Goal: Entertainment & Leisure: Browse casually

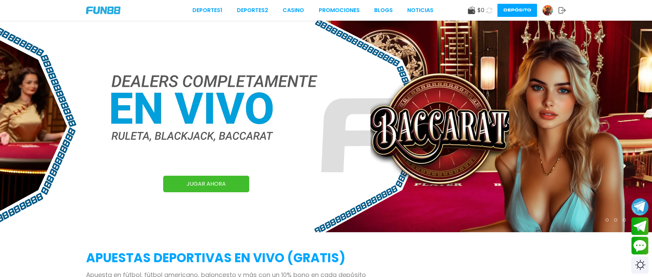
click at [207, 184] on link "JUGAR AHORA" at bounding box center [206, 183] width 86 height 17
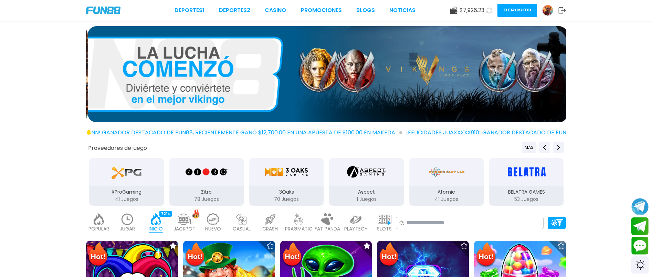
drag, startPoint x: 385, startPoint y: 81, endPoint x: 215, endPoint y: 112, distance: 173.3
click at [201, 112] on img at bounding box center [328, 74] width 480 height 96
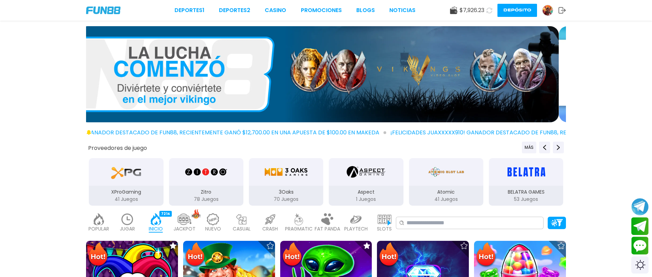
drag, startPoint x: 491, startPoint y: 107, endPoint x: 234, endPoint y: 95, distance: 257.9
click at [213, 94] on img at bounding box center [319, 74] width 480 height 96
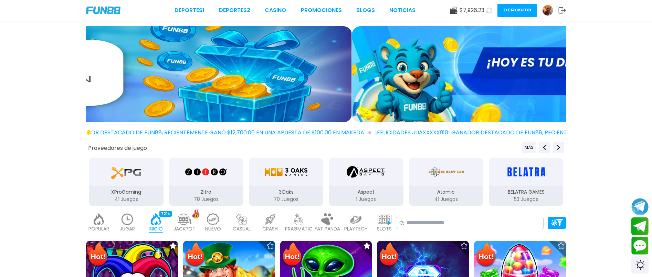
drag, startPoint x: 395, startPoint y: 95, endPoint x: 144, endPoint y: 87, distance: 250.6
click at [144, 87] on img at bounding box center [112, 74] width 480 height 96
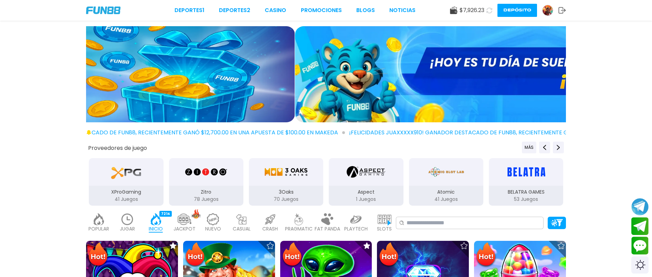
drag, startPoint x: 210, startPoint y: 79, endPoint x: 435, endPoint y: 73, distance: 225.4
click at [433, 73] on img at bounding box center [535, 74] width 480 height 96
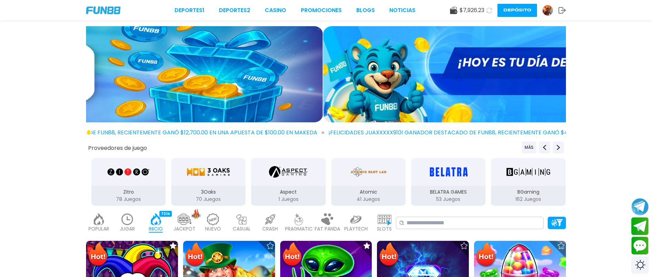
drag, startPoint x: 472, startPoint y: 75, endPoint x: 191, endPoint y: 69, distance: 280.8
click at [193, 69] on img at bounding box center [83, 74] width 480 height 96
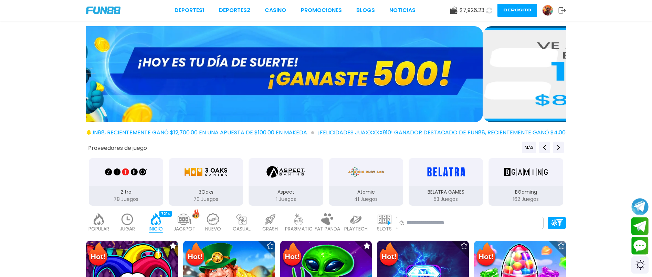
drag, startPoint x: 431, startPoint y: 71, endPoint x: 158, endPoint y: 72, distance: 272.5
click at [244, 72] on img at bounding box center [243, 74] width 480 height 96
click at [153, 72] on img at bounding box center [243, 74] width 480 height 96
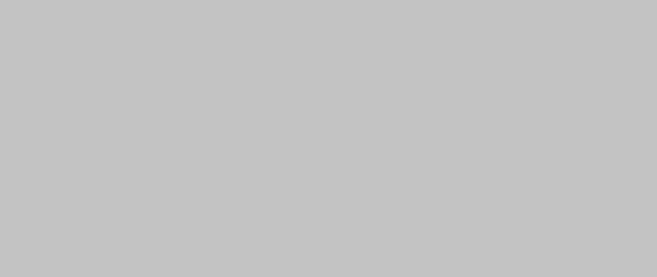
click at [432, 76] on div at bounding box center [328, 138] width 657 height 277
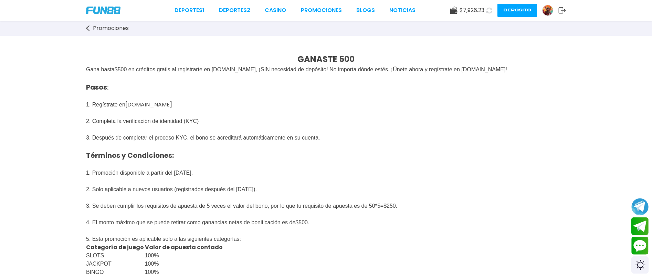
click at [92, 26] on link "Promociones" at bounding box center [111, 28] width 50 height 8
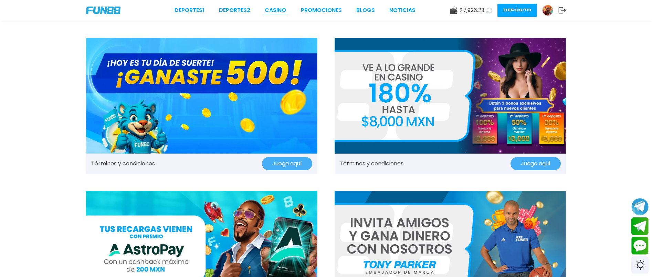
click at [270, 9] on link "CASINO" at bounding box center [275, 10] width 21 height 8
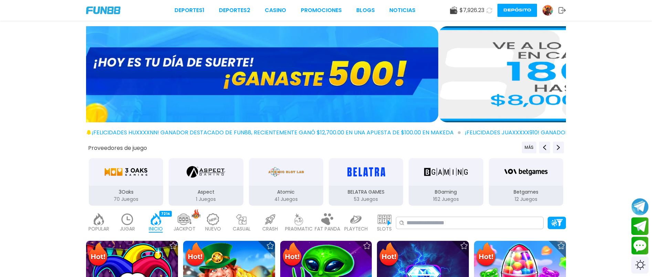
drag, startPoint x: 505, startPoint y: 96, endPoint x: 189, endPoint y: 98, distance: 316.2
click at [189, 98] on img at bounding box center [199, 74] width 480 height 96
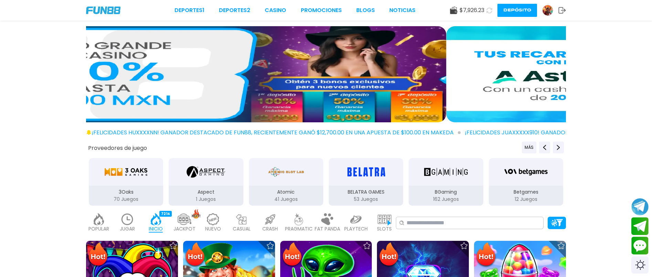
drag, startPoint x: 515, startPoint y: 87, endPoint x: 262, endPoint y: 77, distance: 253.8
click at [261, 77] on img at bounding box center [207, 74] width 480 height 96
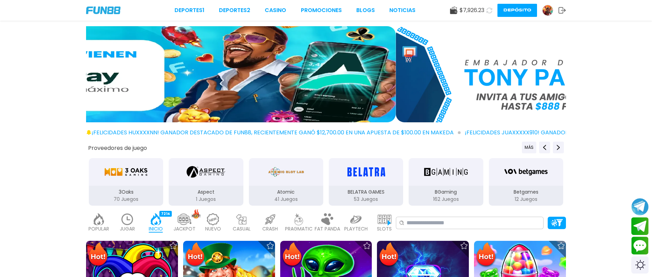
drag, startPoint x: 490, startPoint y: 82, endPoint x: 297, endPoint y: 78, distance: 193.0
click at [236, 79] on img at bounding box center [156, 74] width 480 height 96
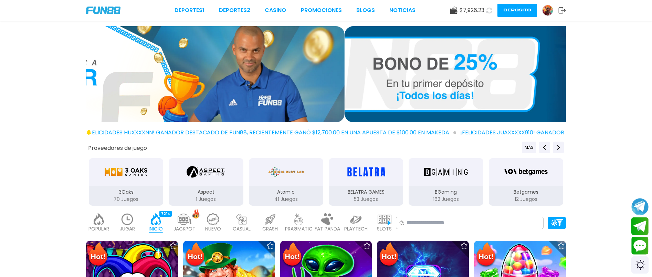
drag, startPoint x: 475, startPoint y: 77, endPoint x: 261, endPoint y: 61, distance: 215.3
click at [204, 61] on img at bounding box center [105, 74] width 480 height 96
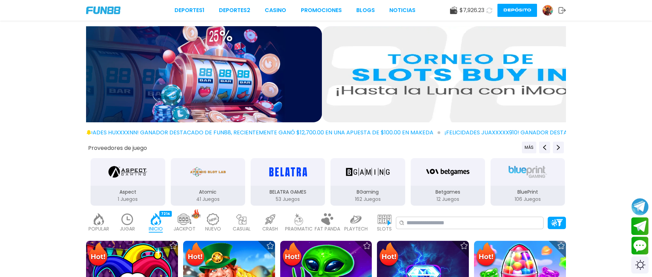
drag, startPoint x: 465, startPoint y: 61, endPoint x: 221, endPoint y: 60, distance: 244.3
click at [221, 60] on img at bounding box center [82, 74] width 480 height 96
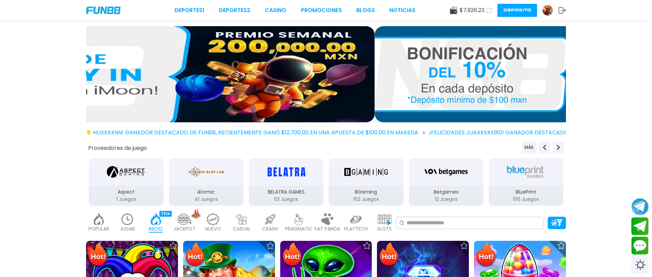
drag, startPoint x: 459, startPoint y: 60, endPoint x: 256, endPoint y: 52, distance: 202.8
click at [256, 52] on img at bounding box center [135, 74] width 480 height 96
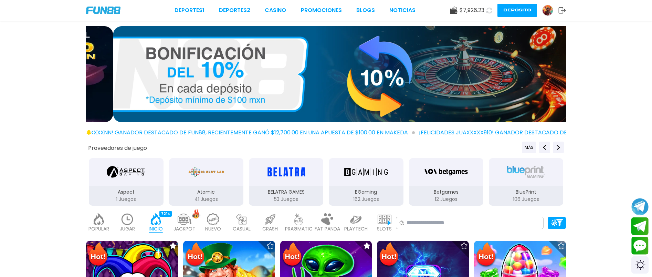
drag, startPoint x: 485, startPoint y: 69, endPoint x: 221, endPoint y: 58, distance: 264.5
click at [221, 58] on img at bounding box center [353, 74] width 480 height 96
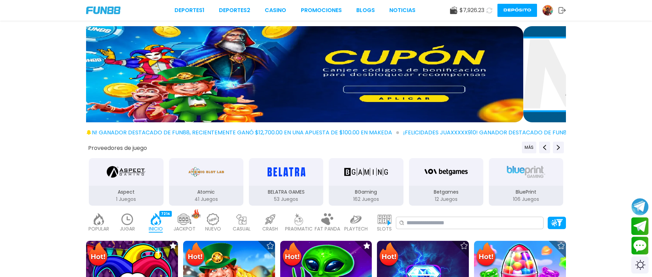
drag, startPoint x: 450, startPoint y: 76, endPoint x: 218, endPoint y: 63, distance: 232.2
click at [181, 61] on img at bounding box center [283, 74] width 480 height 96
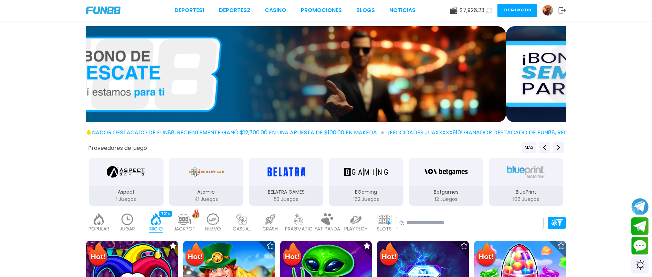
drag, startPoint x: 365, startPoint y: 63, endPoint x: 243, endPoint y: 52, distance: 122.3
click at [243, 52] on img at bounding box center [266, 74] width 480 height 96
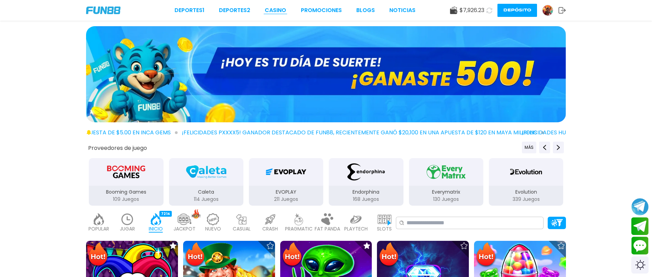
click at [277, 11] on link "CASINO" at bounding box center [275, 10] width 21 height 8
